Goal: Task Accomplishment & Management: Manage account settings

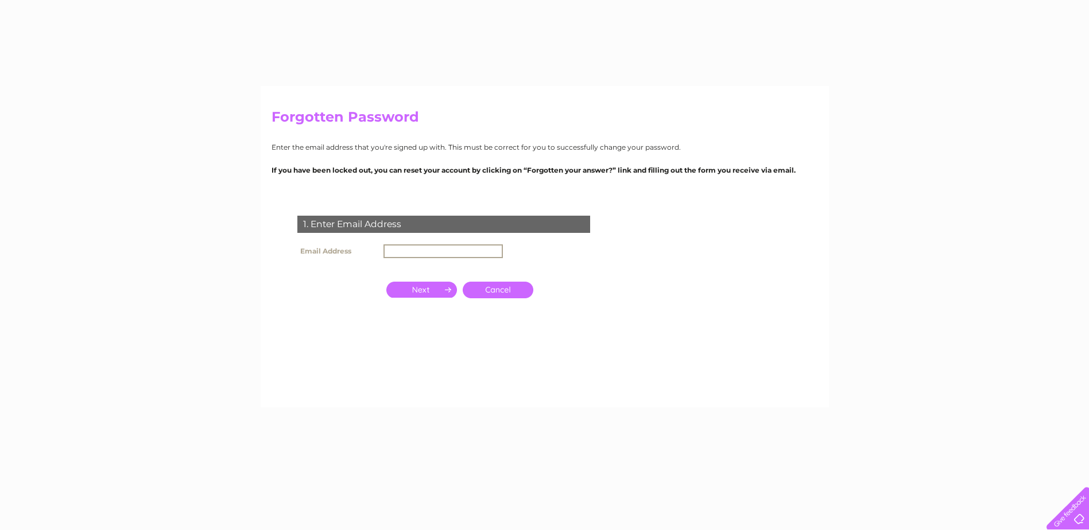
click at [433, 249] on input "text" at bounding box center [443, 252] width 119 height 14
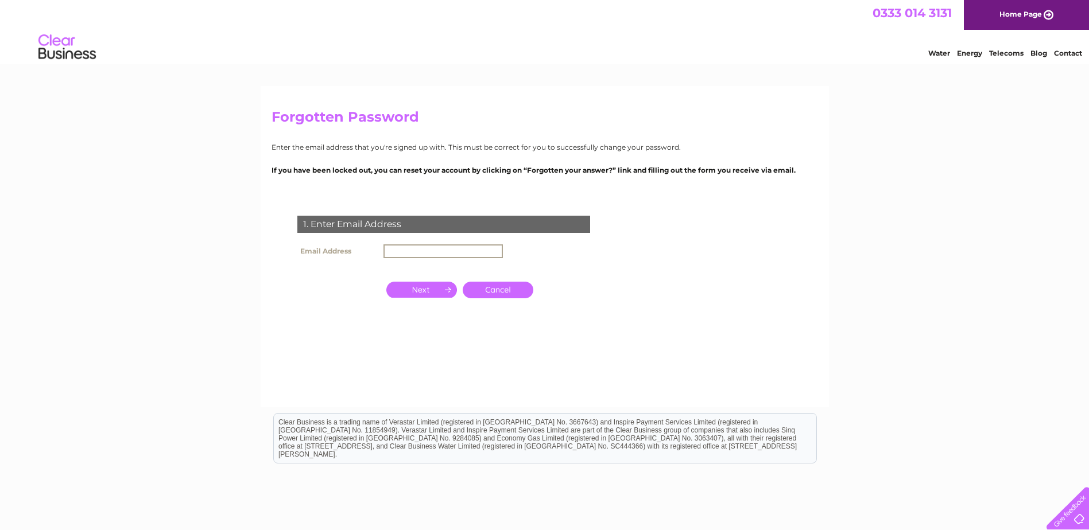
click at [404, 249] on input "text" at bounding box center [443, 252] width 119 height 14
click at [419, 290] on input "button" at bounding box center [421, 289] width 71 height 16
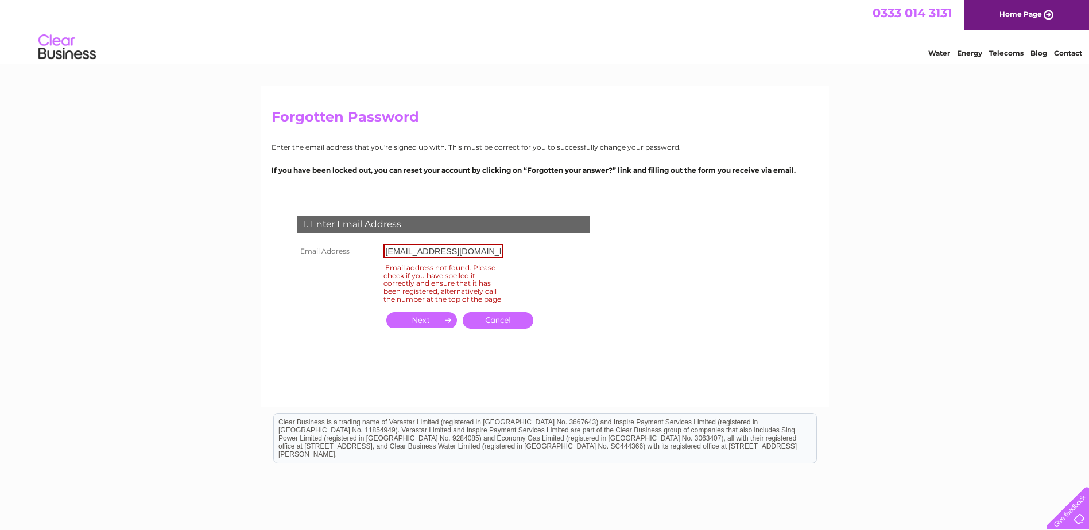
click at [475, 253] on input "[EMAIL_ADDRESS][DOMAIN_NAME]" at bounding box center [443, 252] width 119 height 14
type input "h"
type input "[EMAIL_ADDRESS][DOMAIN_NAME]"
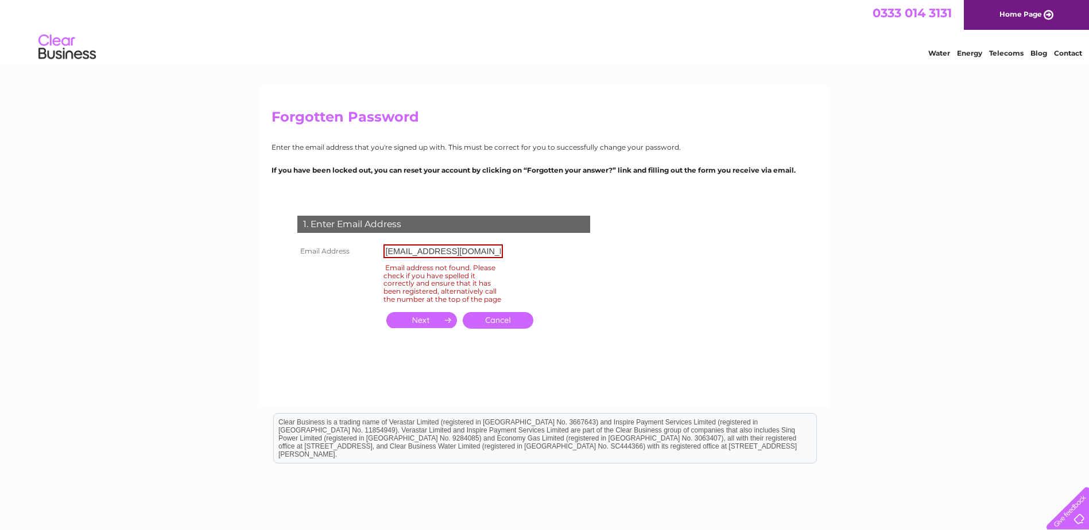
click at [430, 326] on input "button" at bounding box center [421, 320] width 71 height 16
click at [431, 326] on input "button" at bounding box center [421, 320] width 71 height 16
